Goal: Information Seeking & Learning: Learn about a topic

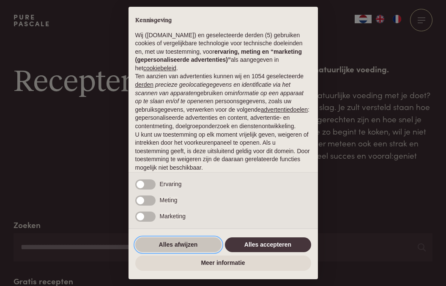
click at [184, 243] on button "Alles afwijzen" at bounding box center [178, 244] width 86 height 15
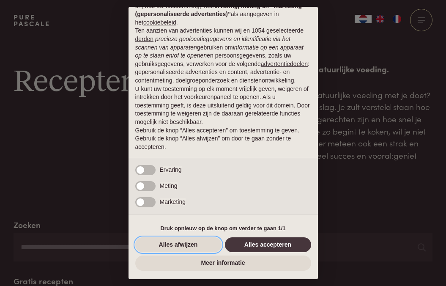
click at [184, 244] on button "Alles afwijzen" at bounding box center [178, 244] width 86 height 15
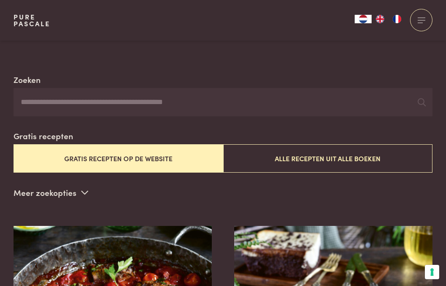
scroll to position [144, 0]
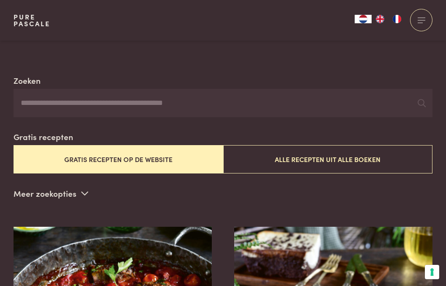
click at [24, 103] on input "Zoeken" at bounding box center [223, 103] width 419 height 29
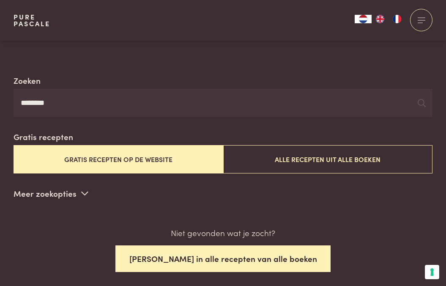
type input "********"
click at [241, 259] on button "[PERSON_NAME] in alle recepten van alle boeken" at bounding box center [223, 258] width 216 height 27
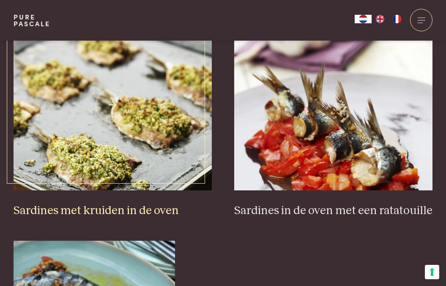
scroll to position [351, 0]
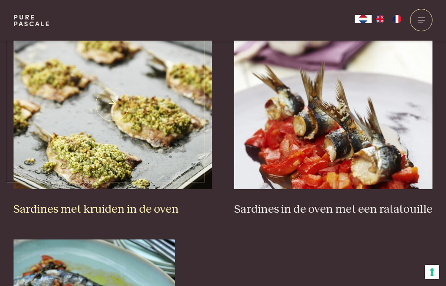
click at [106, 208] on h3 "Sardines met kruiden in de oven" at bounding box center [113, 209] width 198 height 15
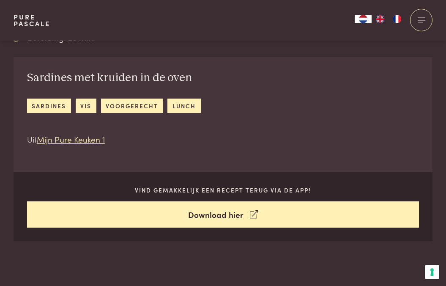
scroll to position [279, 0]
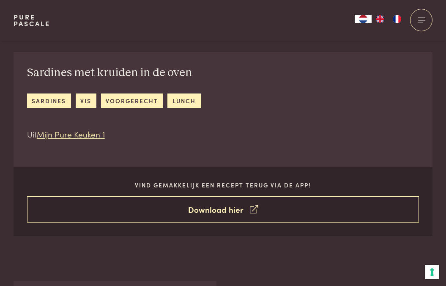
click at [227, 209] on link "Download hier" at bounding box center [223, 209] width 392 height 27
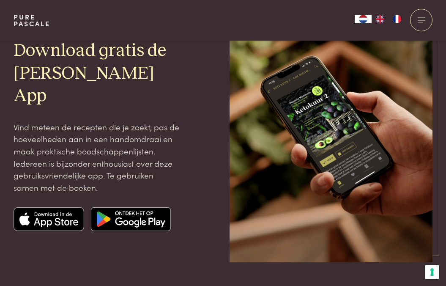
scroll to position [76, 0]
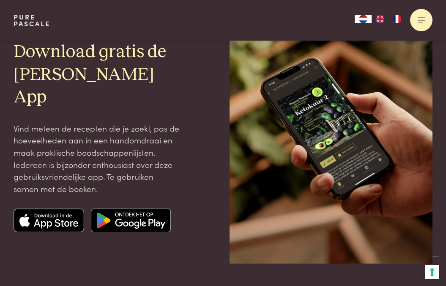
click at [420, 21] on div at bounding box center [421, 20] width 22 height 22
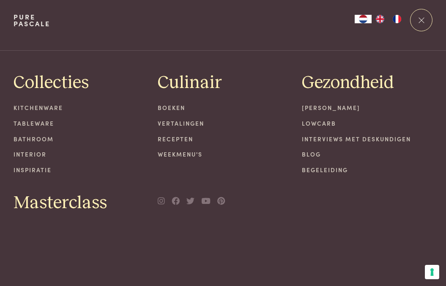
click at [179, 139] on link "Recepten" at bounding box center [223, 138] width 131 height 9
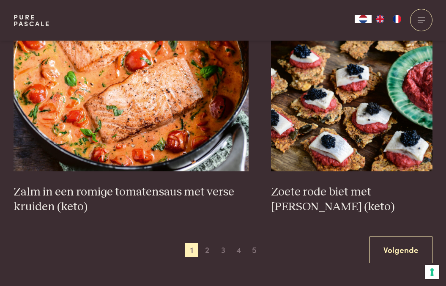
scroll to position [1531, 0]
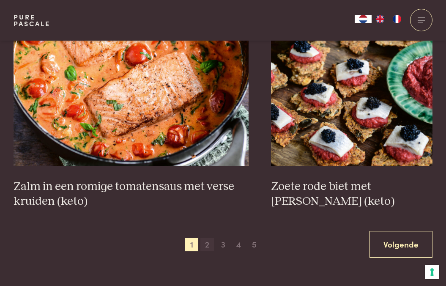
click at [208, 245] on span "2" at bounding box center [207, 245] width 14 height 14
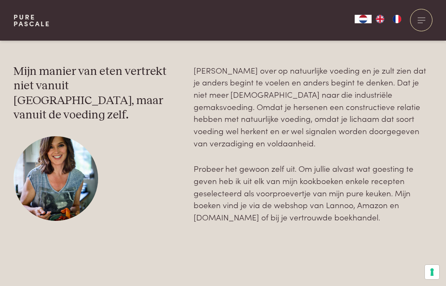
scroll to position [2484, 0]
